Goal: Ask a question

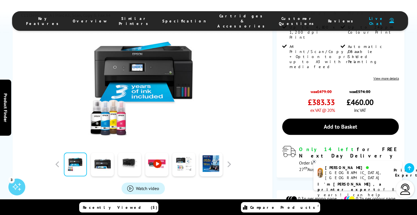
scroll to position [140, 0]
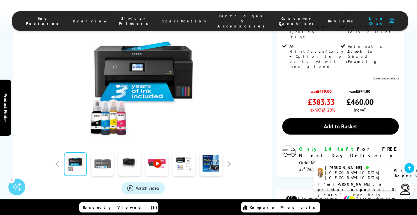
click at [103, 152] on link at bounding box center [102, 164] width 23 height 24
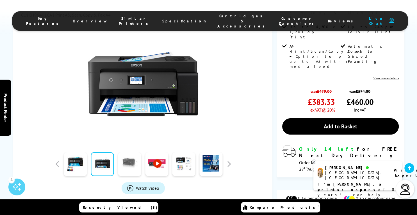
click at [133, 152] on link at bounding box center [129, 164] width 23 height 24
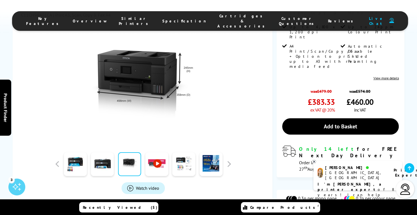
click at [157, 155] on link at bounding box center [156, 164] width 23 height 24
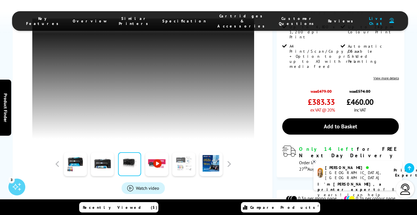
click at [181, 167] on link at bounding box center [183, 164] width 23 height 24
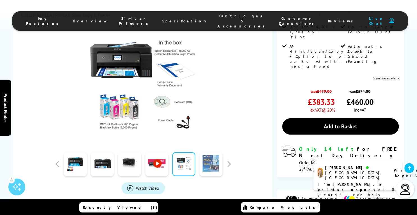
click at [211, 152] on link at bounding box center [210, 164] width 23 height 24
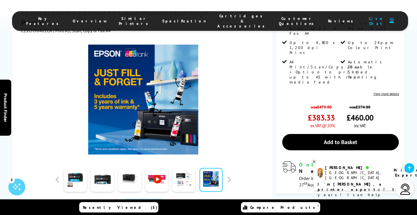
scroll to position [112, 0]
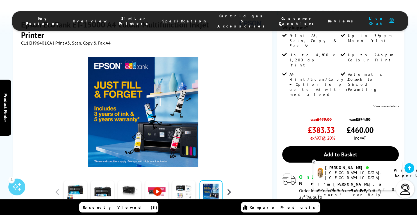
click at [229, 188] on button "button" at bounding box center [228, 192] width 8 height 8
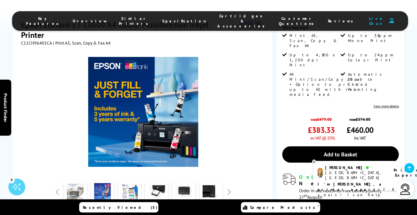
click at [84, 180] on link at bounding box center [75, 192] width 23 height 24
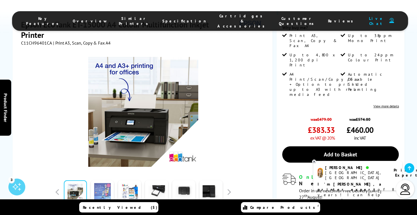
click at [105, 180] on link at bounding box center [102, 192] width 23 height 24
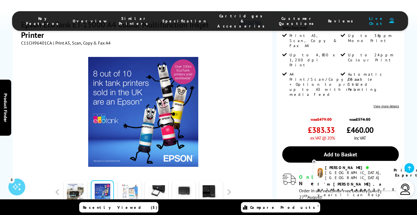
click at [128, 180] on link at bounding box center [129, 192] width 23 height 24
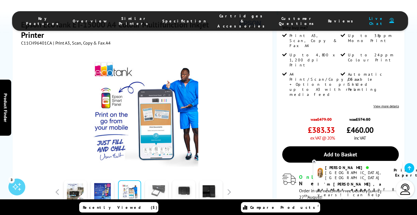
click at [159, 180] on link at bounding box center [156, 192] width 23 height 24
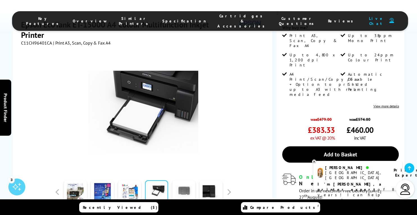
click at [181, 180] on link at bounding box center [183, 192] width 23 height 24
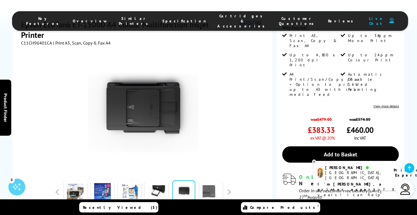
click at [210, 180] on link at bounding box center [210, 192] width 23 height 24
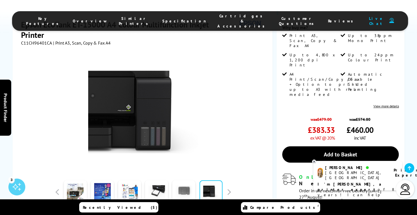
click at [172, 180] on link at bounding box center [183, 192] width 23 height 24
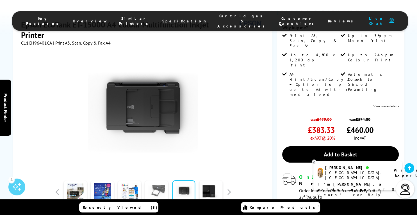
click at [153, 180] on link at bounding box center [156, 192] width 23 height 24
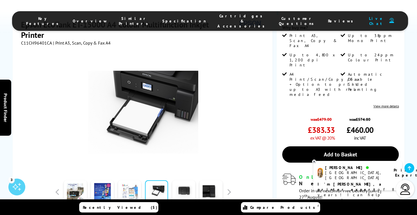
click at [130, 180] on link at bounding box center [129, 192] width 23 height 24
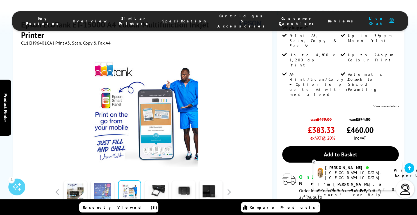
click at [102, 180] on link at bounding box center [102, 192] width 23 height 24
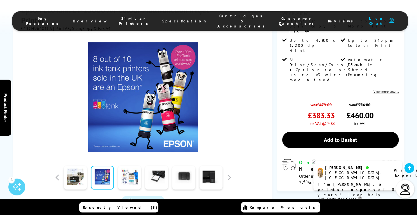
scroll to position [140, 0]
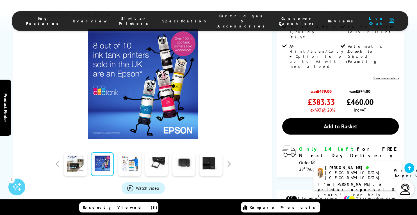
click at [393, 169] on b "Printer Expert" at bounding box center [406, 173] width 27 height 10
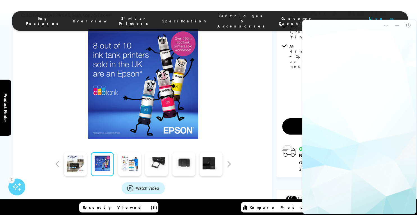
scroll to position [0, 0]
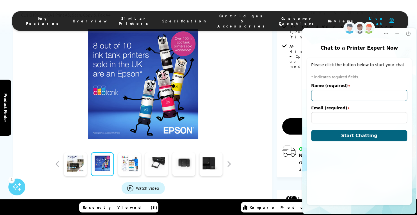
click at [353, 92] on input "Name (required)" at bounding box center [359, 95] width 96 height 11
type input "[PERSON_NAME]"
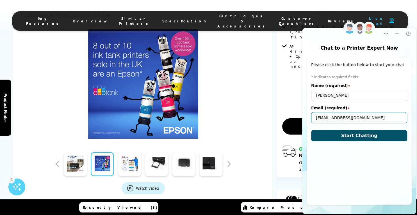
type input "[EMAIL_ADDRESS][DOMAIN_NAME]"
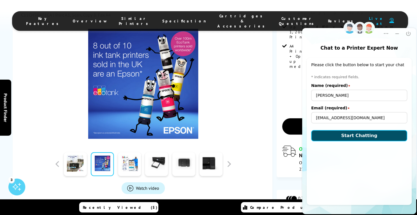
click at [364, 134] on span "Start Chatting" at bounding box center [359, 135] width 36 height 5
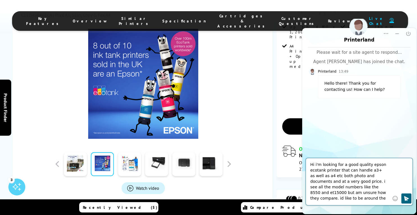
type textarea "Hi i'm looking for a good quality epson ecotank printer that can handle a3+ as …"
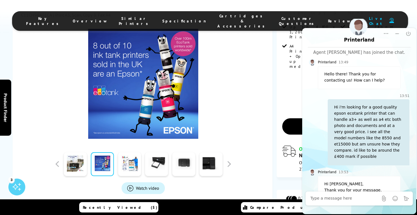
scroll to position [102, 0]
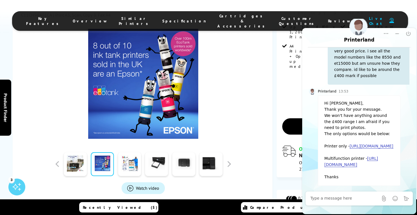
click at [352, 144] on link "[URL][DOMAIN_NAME]" at bounding box center [370, 146] width 43 height 5
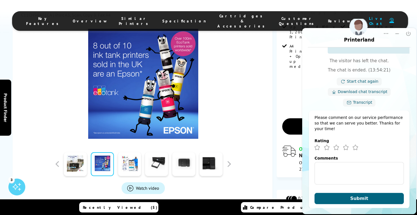
scroll to position [273, 0]
